Goal: Task Accomplishment & Management: Complete application form

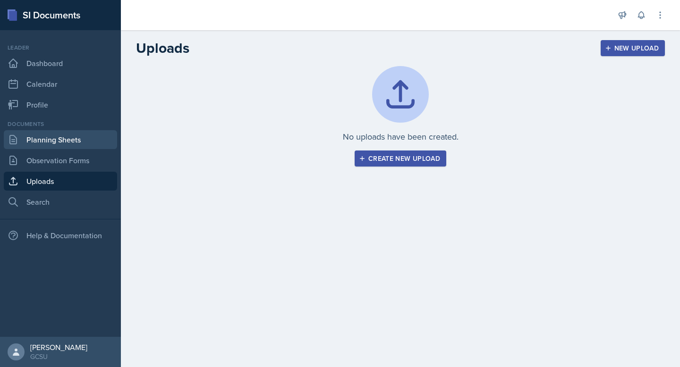
click at [61, 137] on link "Planning Sheets" at bounding box center [60, 139] width 113 height 19
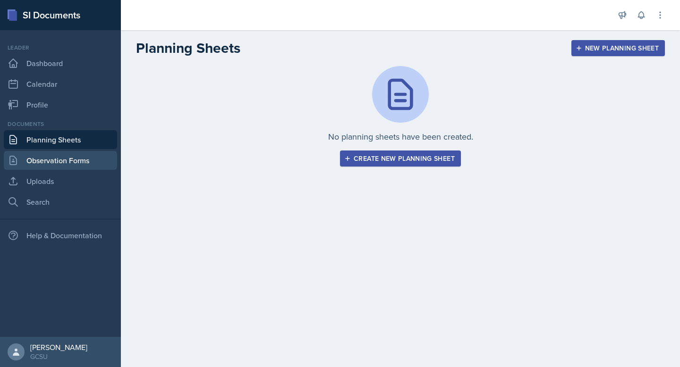
click at [56, 155] on link "Observation Forms" at bounding box center [60, 160] width 113 height 19
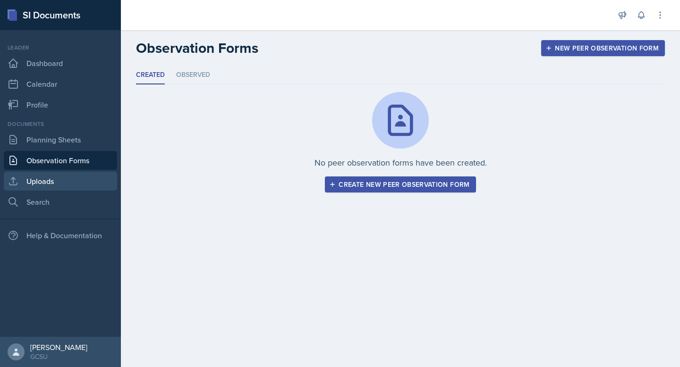
click at [52, 173] on link "Uploads" at bounding box center [60, 181] width 113 height 19
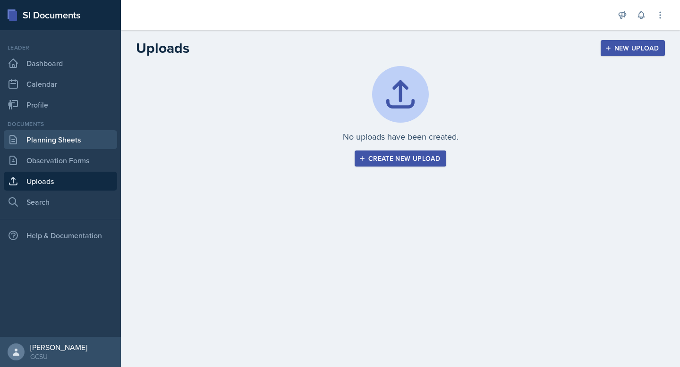
click at [62, 141] on link "Planning Sheets" at bounding box center [60, 139] width 113 height 19
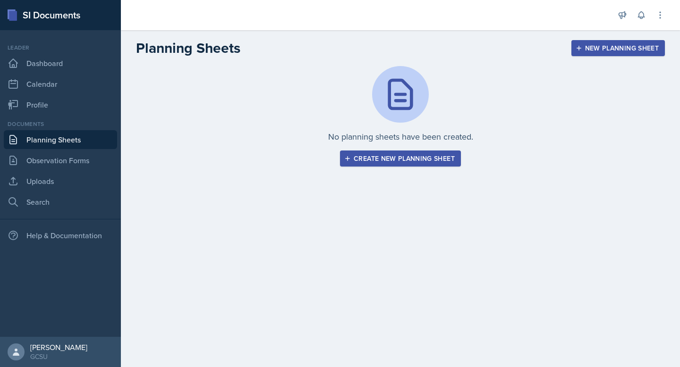
click at [371, 156] on div "Create new planning sheet" at bounding box center [400, 159] width 109 height 8
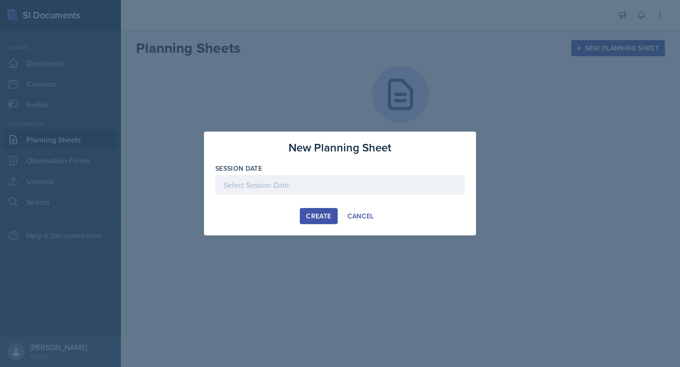
click at [306, 187] on div at bounding box center [339, 185] width 249 height 20
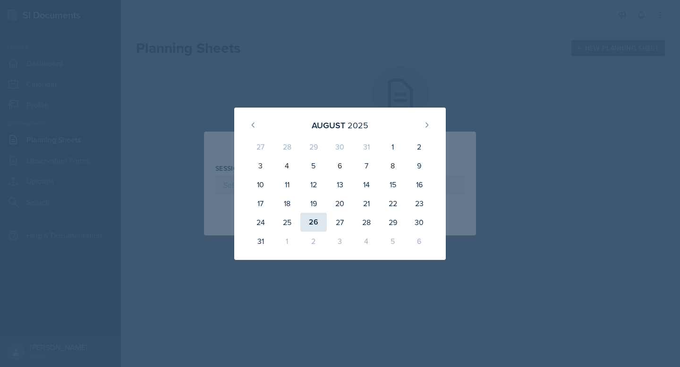
click at [317, 221] on div "26" at bounding box center [313, 222] width 26 height 19
type input "[DATE]"
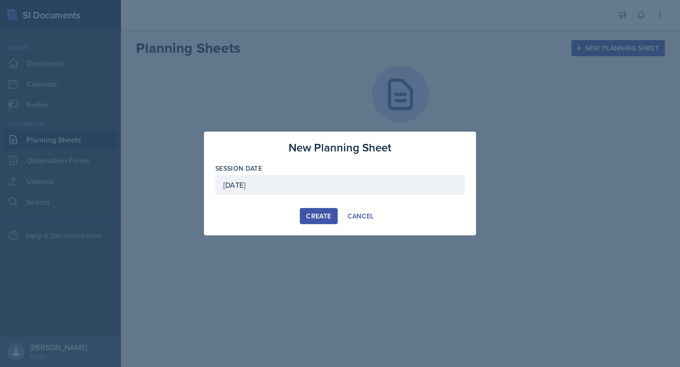
click at [318, 213] on div "Create" at bounding box center [318, 216] width 25 height 8
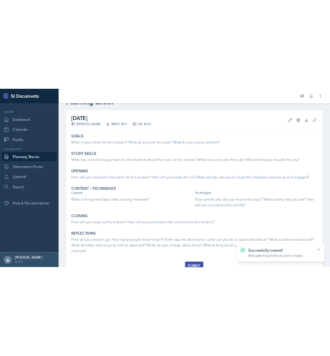
scroll to position [33, 0]
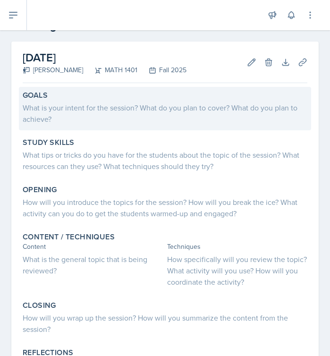
click at [81, 104] on div "What is your intent for the session? What do you plan to cover? What do you pla…" at bounding box center [165, 113] width 285 height 23
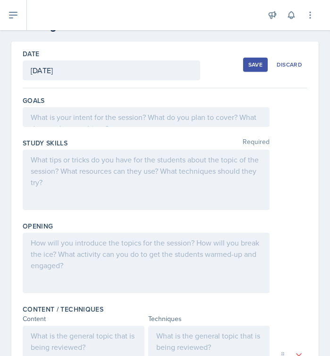
click at [85, 124] on div at bounding box center [146, 117] width 247 height 20
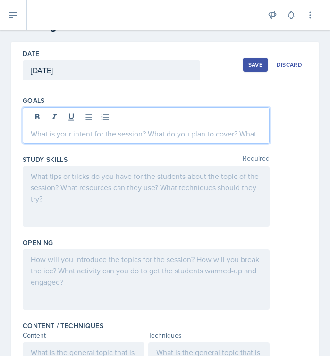
scroll to position [49, 0]
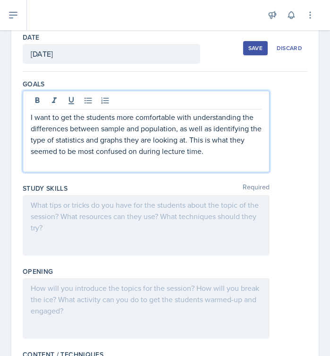
click at [146, 209] on div at bounding box center [146, 225] width 247 height 60
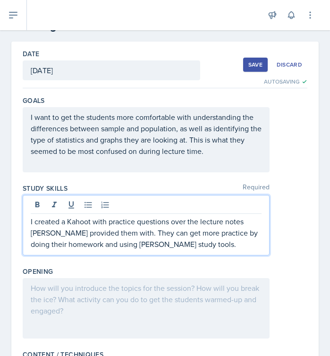
click at [136, 298] on div at bounding box center [146, 308] width 247 height 60
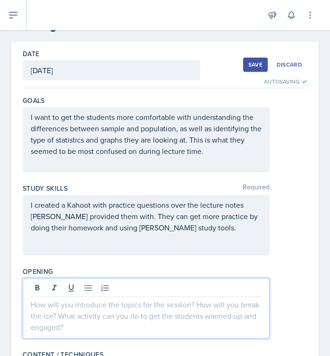
scroll to position [49, 0]
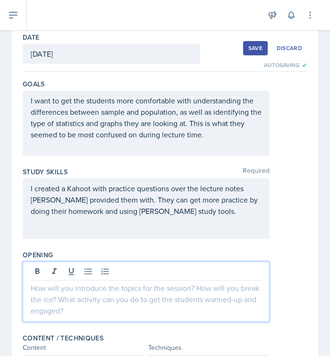
paste div
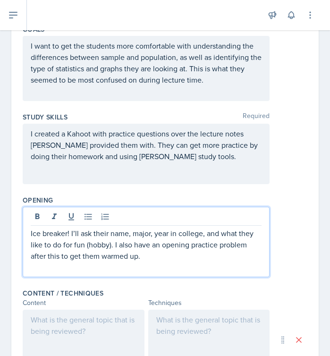
scroll to position [111, 0]
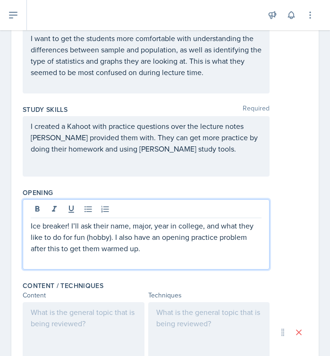
drag, startPoint x: 144, startPoint y: 249, endPoint x: 61, endPoint y: 250, distance: 83.1
click at [61, 250] on p "Ice breaker! I’ll ask their name, major, year in college, and what they like to…" at bounding box center [146, 237] width 231 height 34
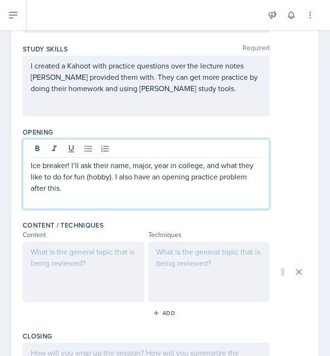
scroll to position [193, 0]
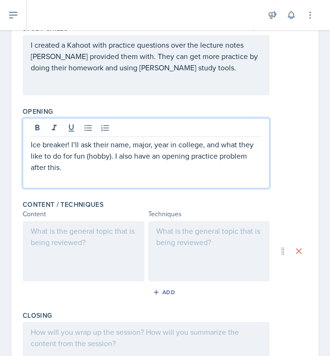
click at [81, 247] on div at bounding box center [84, 251] width 122 height 60
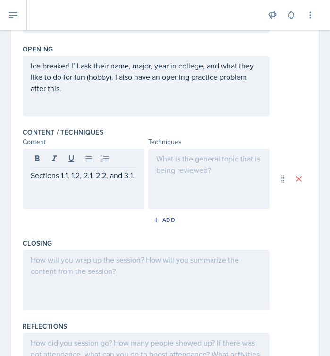
scroll to position [256, 0]
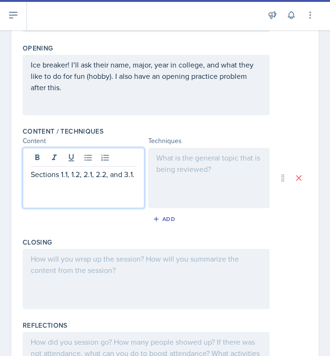
click at [200, 160] on div at bounding box center [209, 178] width 122 height 60
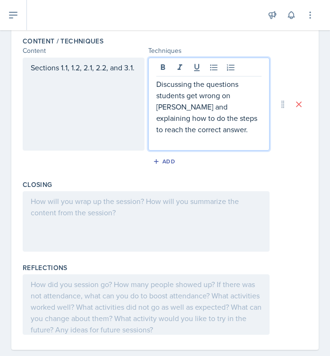
scroll to position [347, 0]
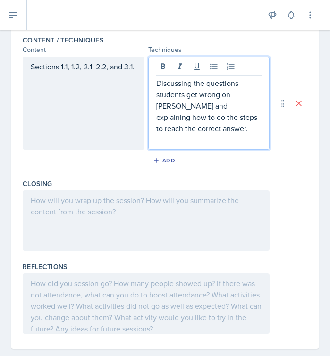
click at [179, 217] on div at bounding box center [146, 220] width 247 height 60
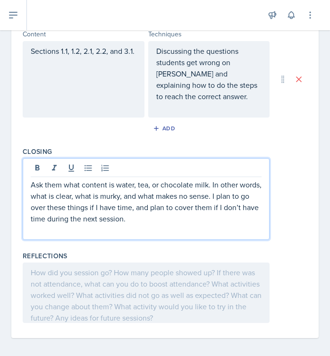
scroll to position [367, 0]
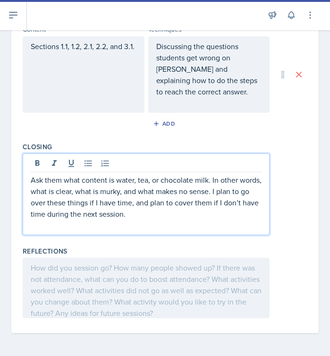
click at [162, 291] on div at bounding box center [146, 288] width 247 height 60
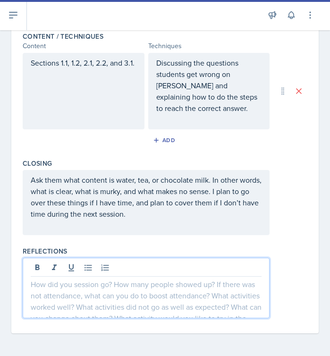
scroll to position [361, 0]
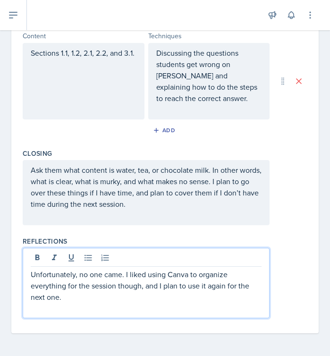
click at [124, 276] on p "Unfortunately, no one came. I liked using Canva to organize everything for the …" at bounding box center [146, 286] width 231 height 34
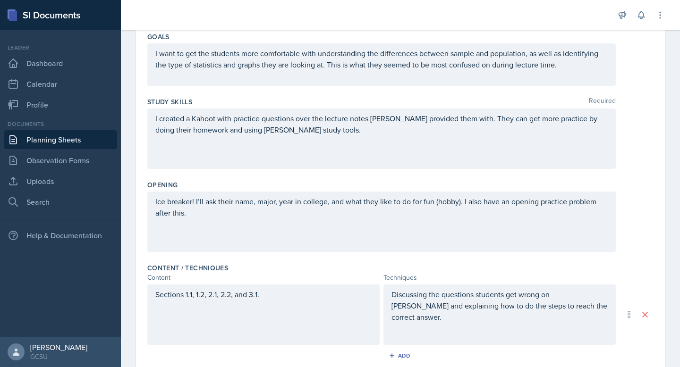
scroll to position [0, 0]
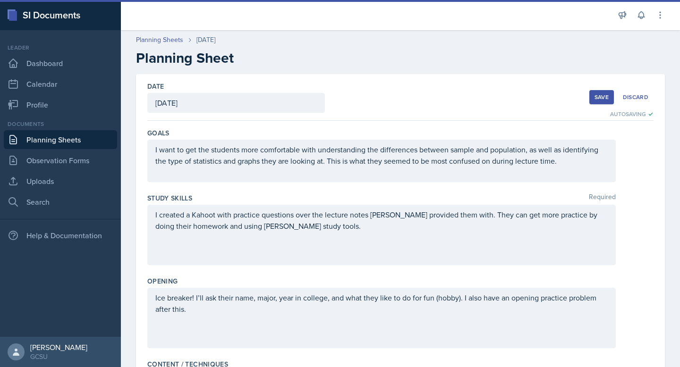
click at [600, 95] on div "Save" at bounding box center [601, 97] width 14 height 8
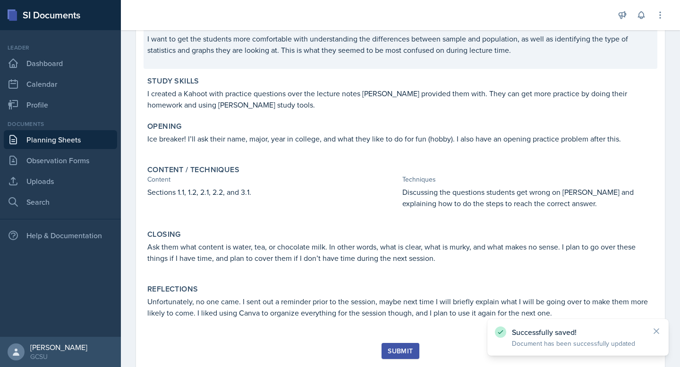
scroll to position [127, 0]
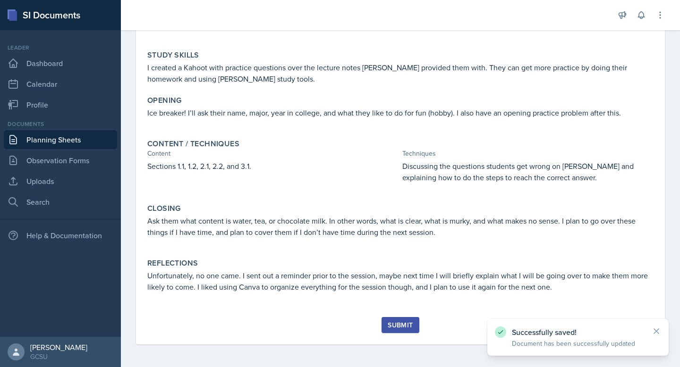
click at [398, 322] on div "Submit" at bounding box center [399, 325] width 25 height 8
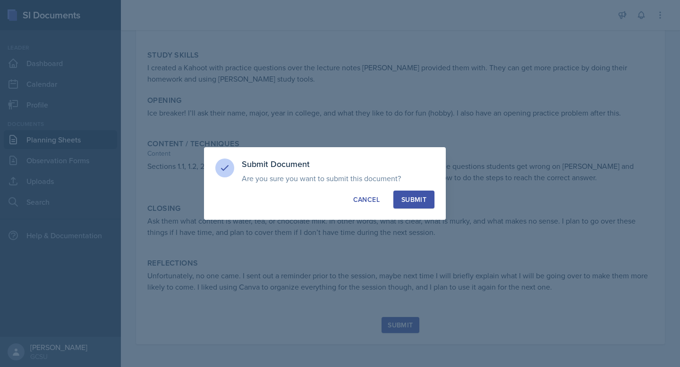
click at [410, 196] on div "Submit" at bounding box center [413, 199] width 25 height 9
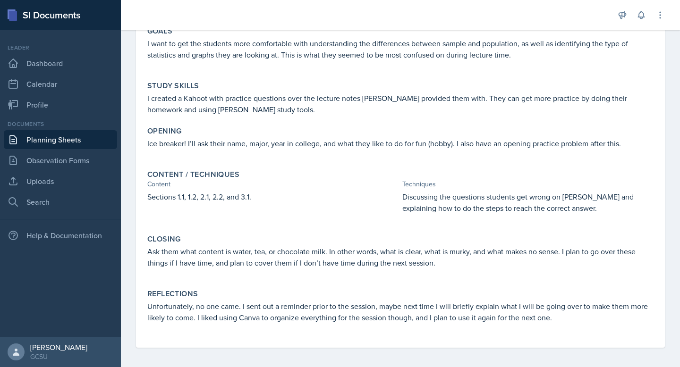
scroll to position [100, 0]
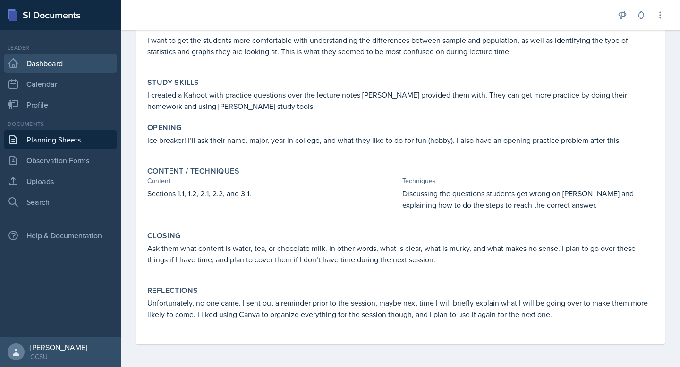
click at [48, 61] on link "Dashboard" at bounding box center [60, 63] width 113 height 19
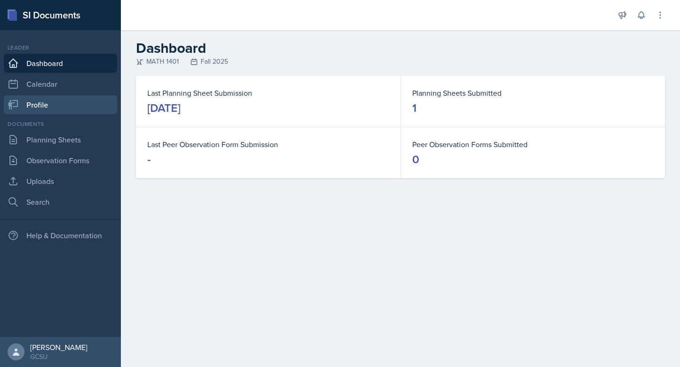
click at [64, 101] on link "Profile" at bounding box center [60, 104] width 113 height 19
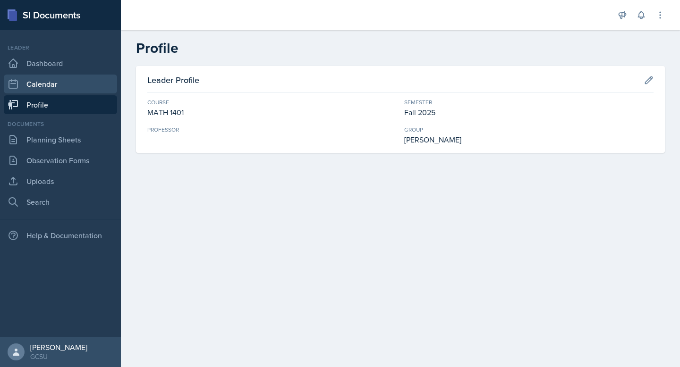
click at [78, 79] on link "Calendar" at bounding box center [60, 84] width 113 height 19
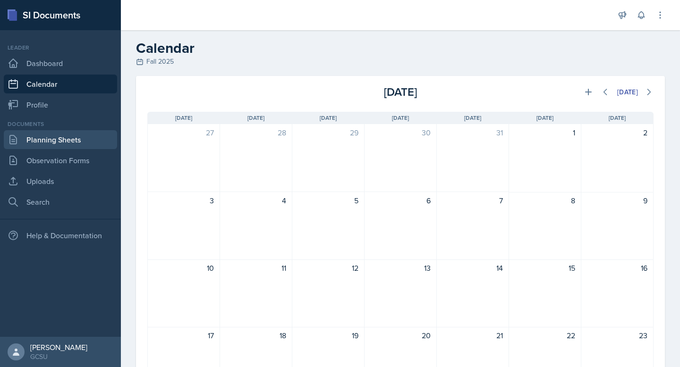
click at [64, 137] on link "Planning Sheets" at bounding box center [60, 139] width 113 height 19
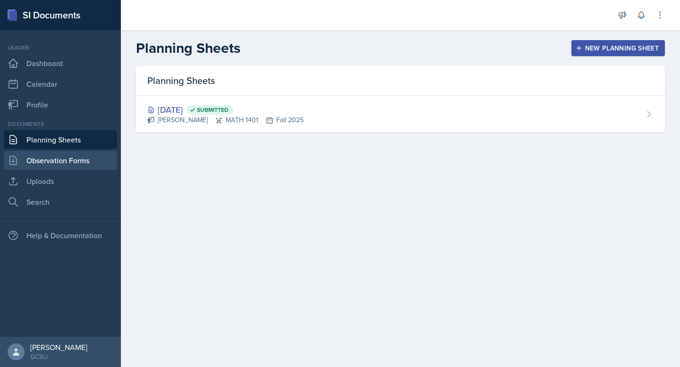
click at [64, 164] on link "Observation Forms" at bounding box center [60, 160] width 113 height 19
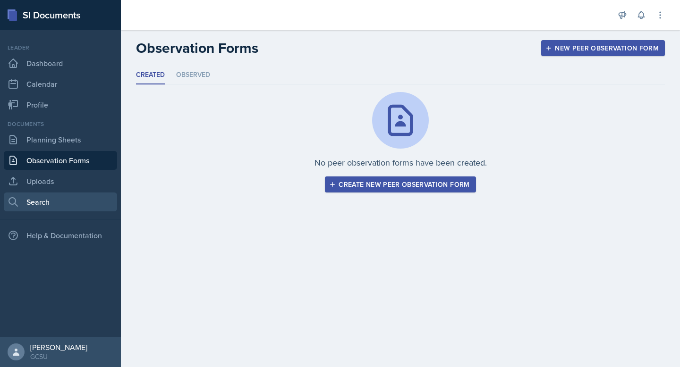
click at [60, 194] on link "Search" at bounding box center [60, 202] width 113 height 19
select select "all"
select select "1"
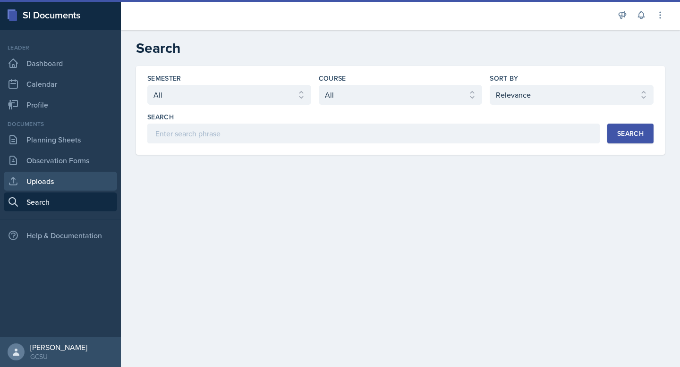
click at [72, 181] on link "Uploads" at bounding box center [60, 181] width 113 height 19
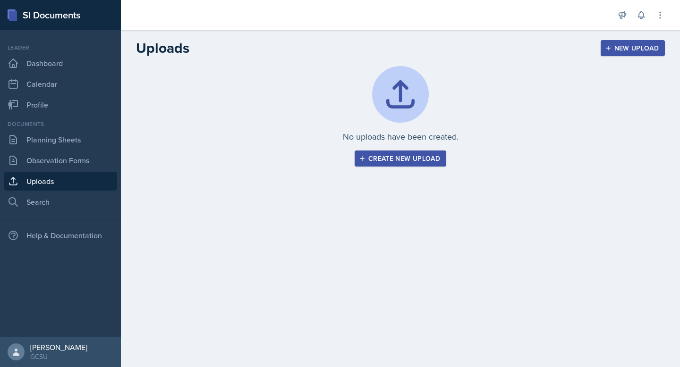
click at [408, 149] on div "No uploads have been created. Create new upload" at bounding box center [400, 116] width 529 height 101
click at [407, 157] on div "Create new upload" at bounding box center [400, 159] width 79 height 8
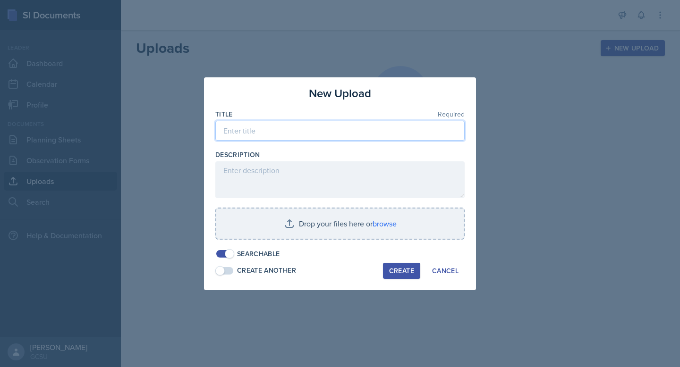
click at [284, 126] on input at bounding box center [339, 131] width 249 height 20
type input "Session 1 Powerpoint (8/26)"
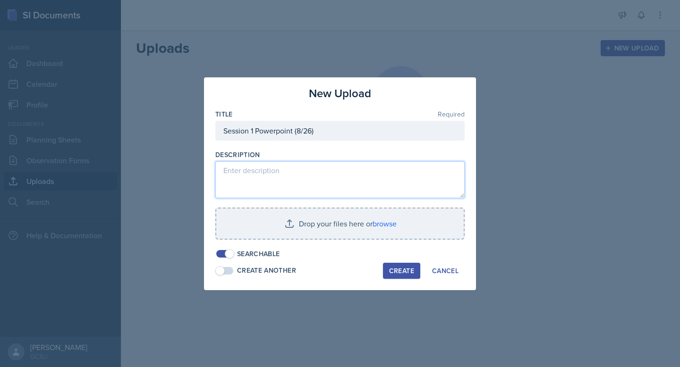
click at [283, 175] on textarea at bounding box center [339, 179] width 249 height 37
type textarea "This is what I had planned on going through during [DATE] session, but no one s…"
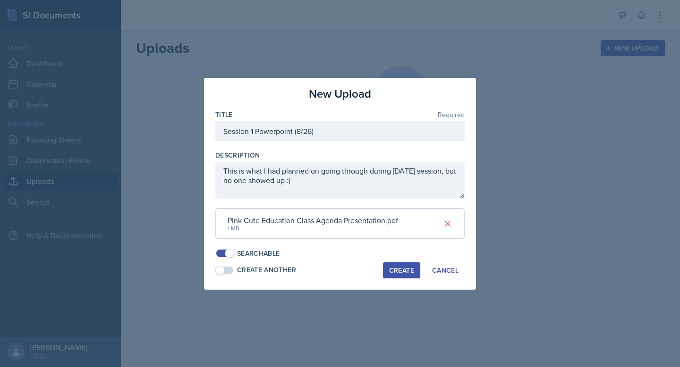
click at [397, 274] on div "Create" at bounding box center [401, 271] width 25 height 8
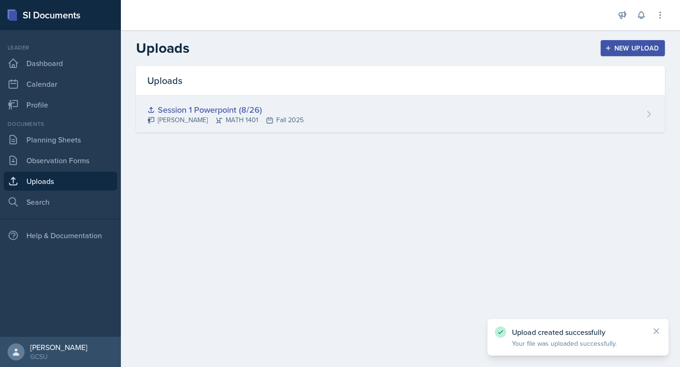
click at [460, 121] on div "Session 1 Powerpoint (8/26) [PERSON_NAME] MATH 1401 Fall 2025" at bounding box center [400, 114] width 529 height 37
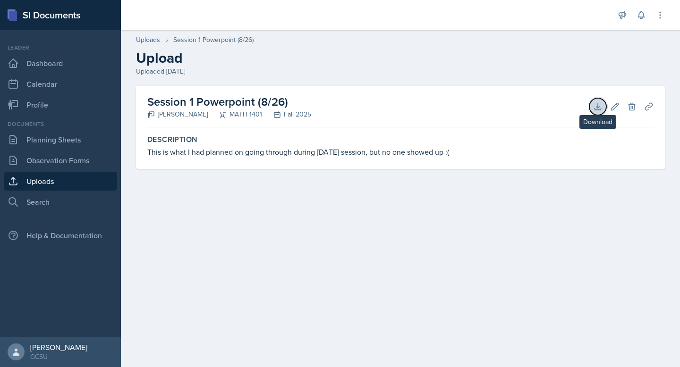
click at [596, 111] on button "Download" at bounding box center [597, 106] width 17 height 17
